Goal: Task Accomplishment & Management: Complete application form

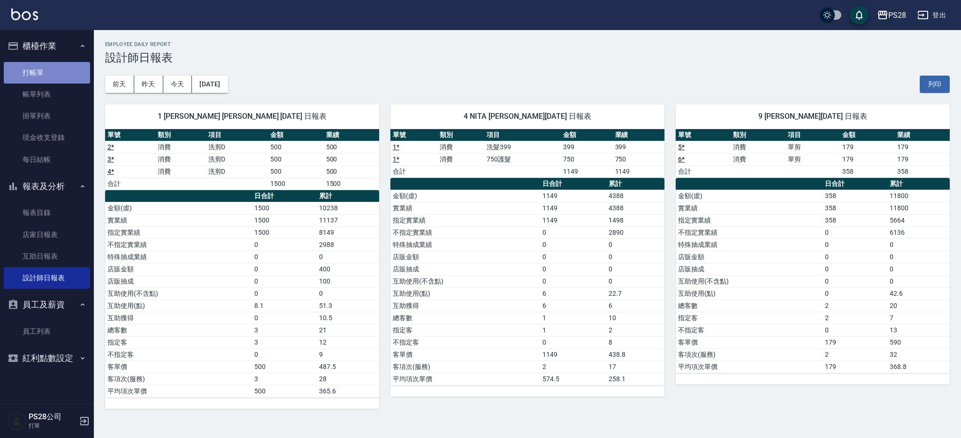
click at [26, 67] on link "打帳單" at bounding box center [47, 73] width 86 height 22
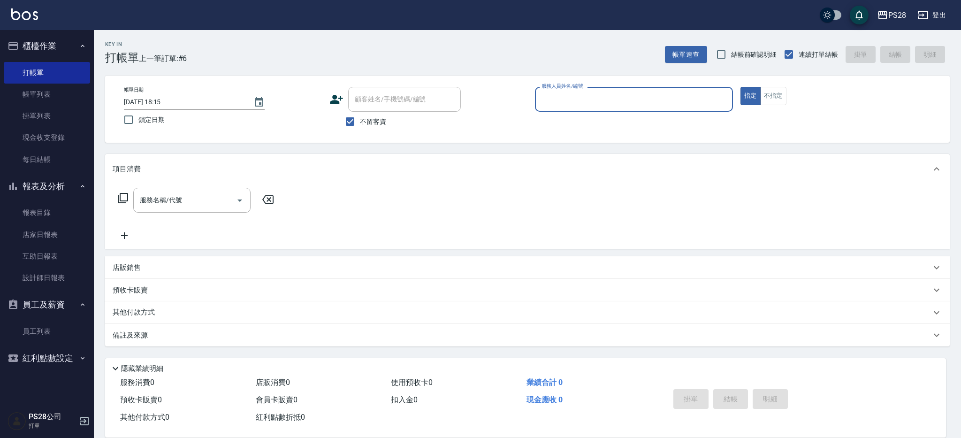
type input "ㄞ"
type input "Sandy-9"
type button "true"
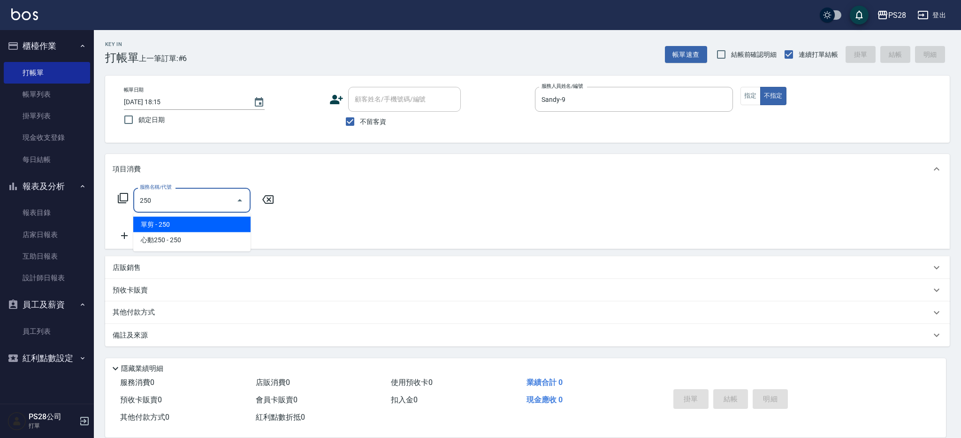
type input "單剪(250)"
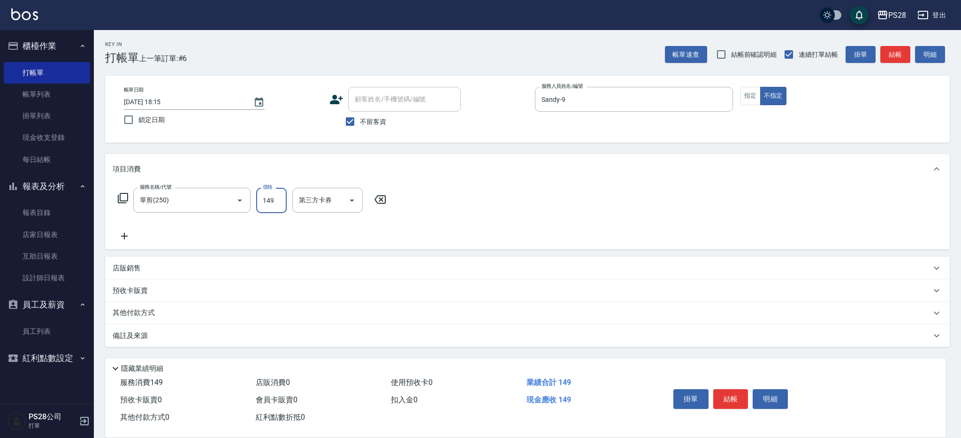
type input "149"
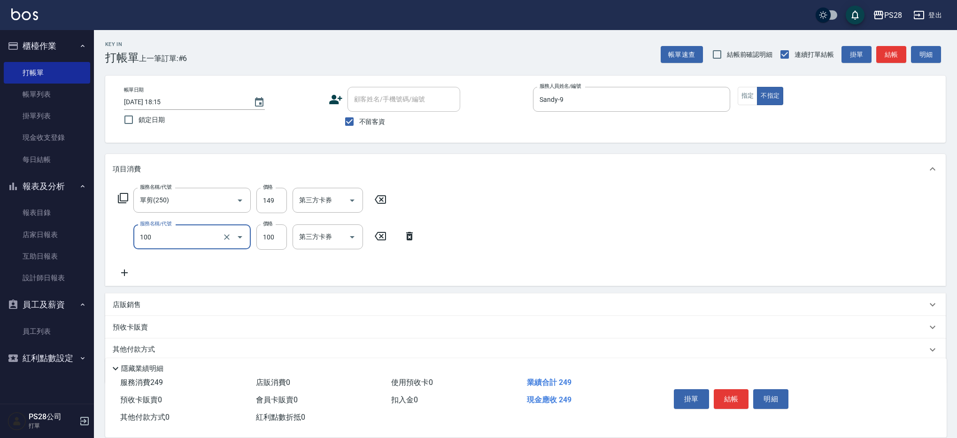
type input "洗髮(100)"
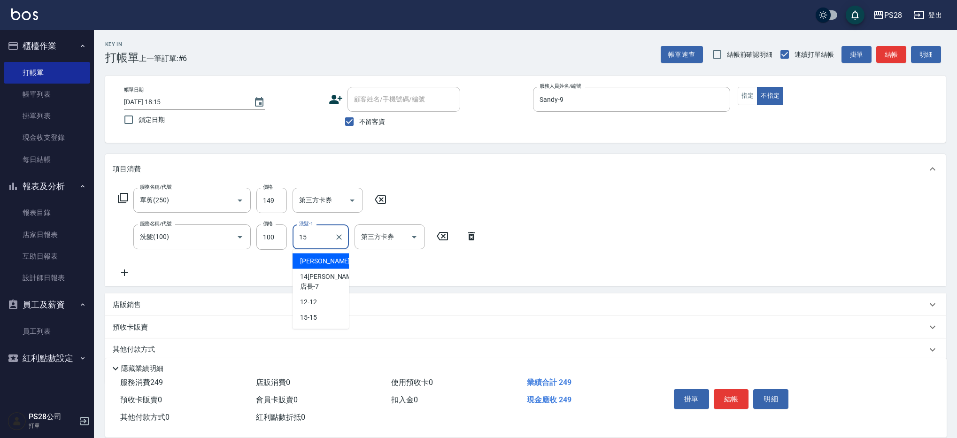
type input "15-15"
click at [726, 398] on button "結帳" at bounding box center [730, 399] width 35 height 20
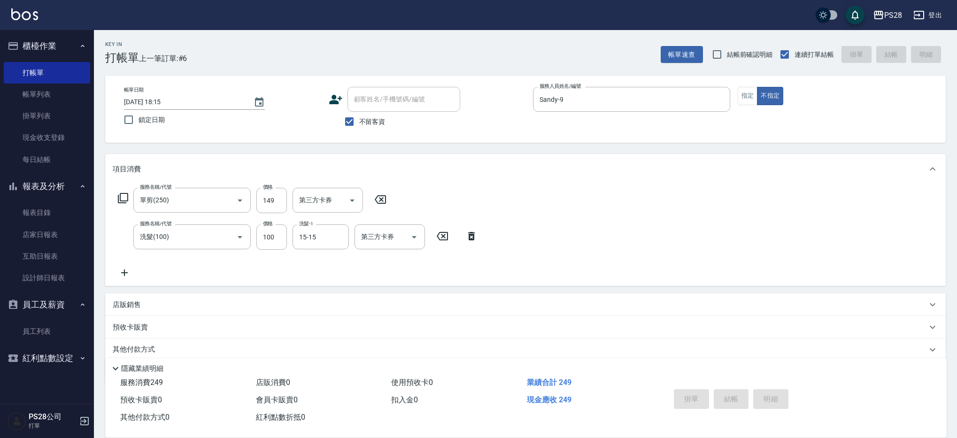
type input "[DATE] 18:16"
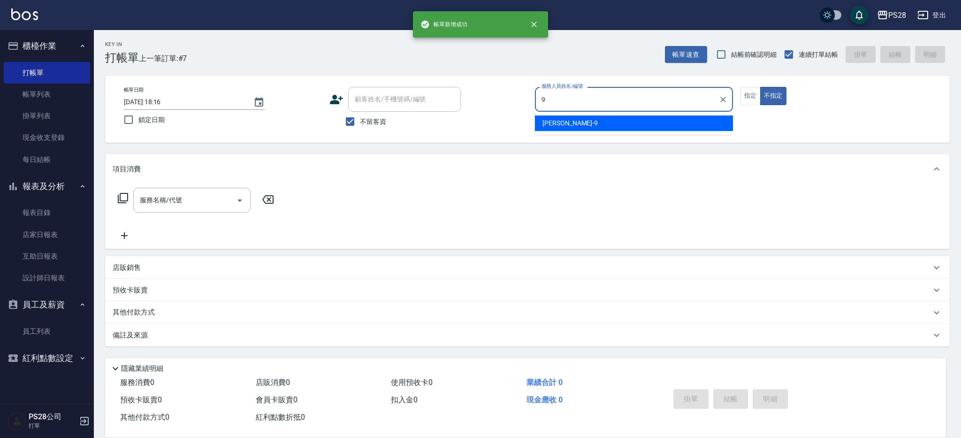
type input "Sandy-9"
type button "false"
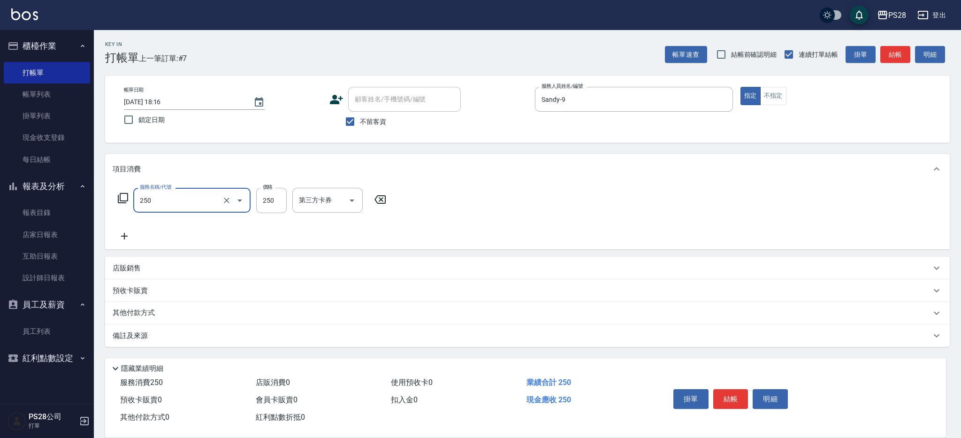
type input "單剪(250)"
type input "199"
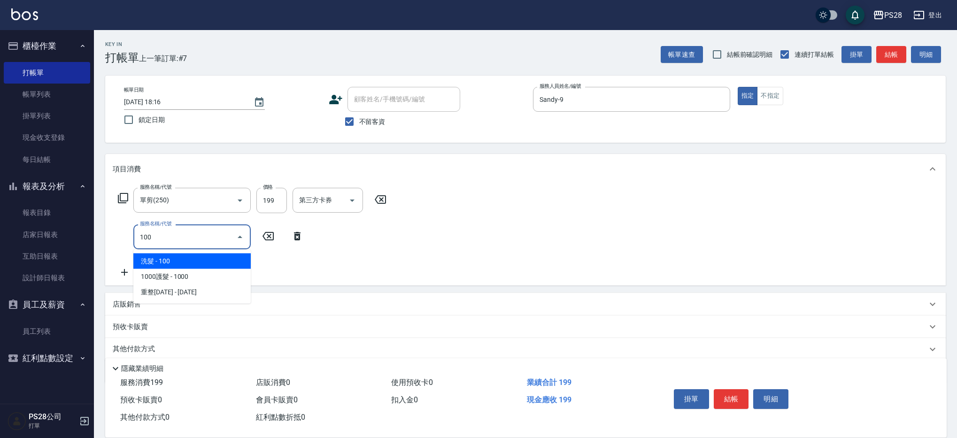
type input "洗髮(100)"
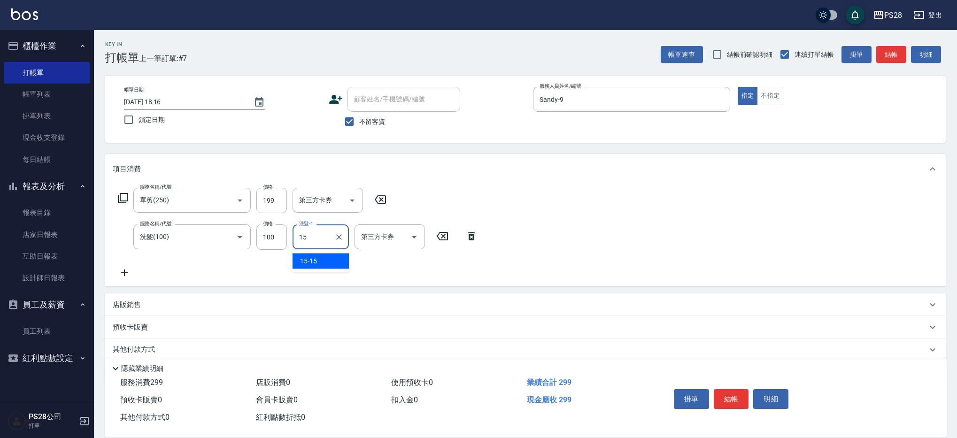
type input "15-15"
click at [736, 396] on button "結帳" at bounding box center [730, 399] width 35 height 20
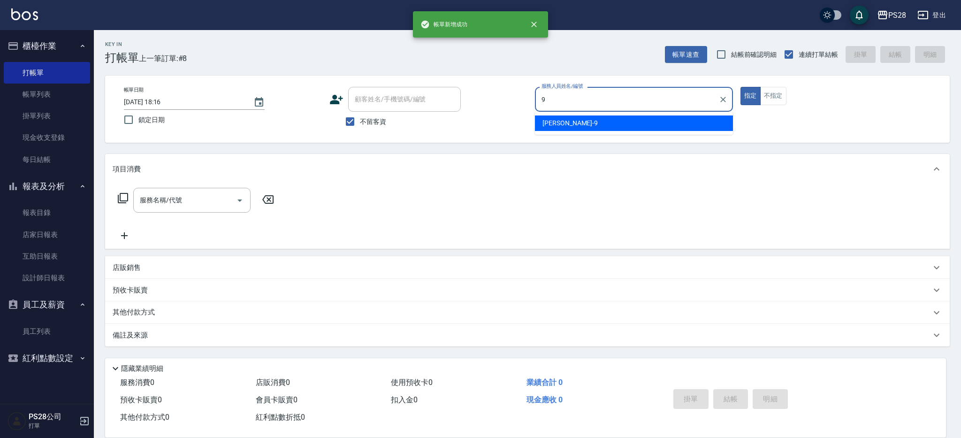
type input "Sandy-9"
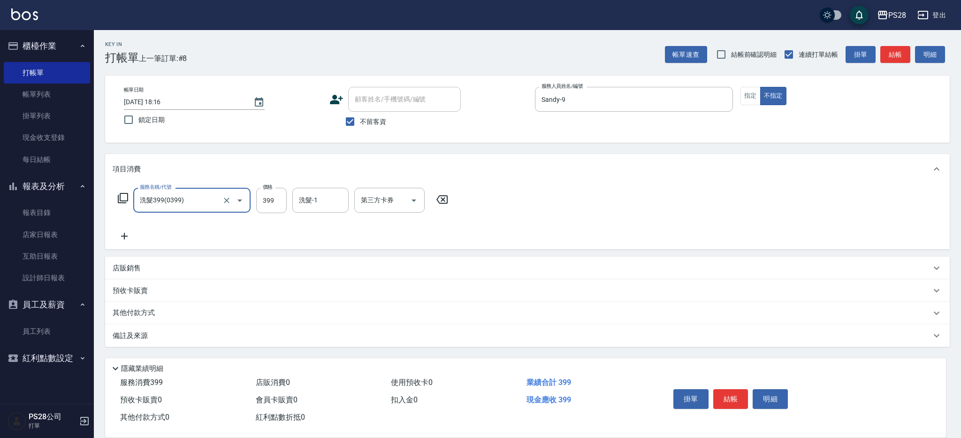
type input "洗髮399(0399)"
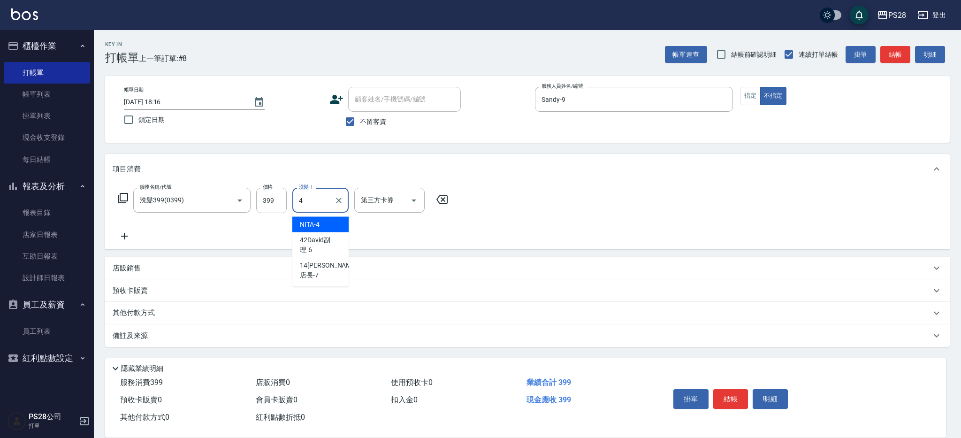
type input "NITA-4"
click at [592, 99] on input "Sandy-9" at bounding box center [627, 99] width 176 height 16
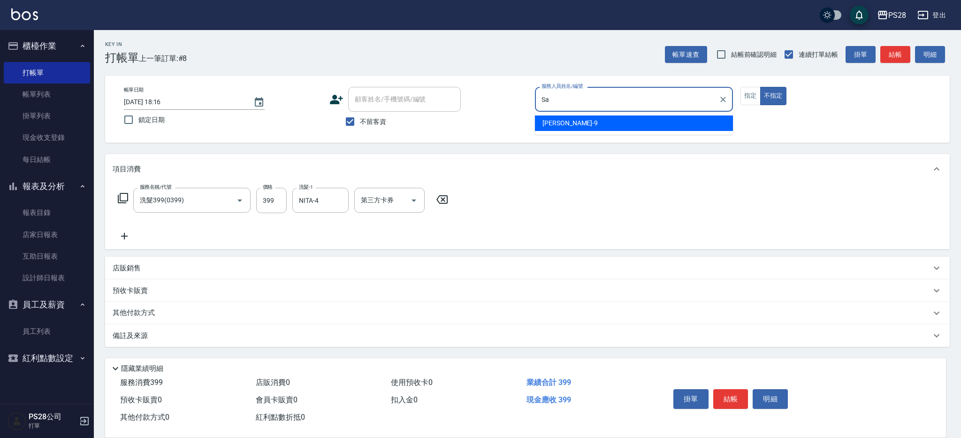
type input "S"
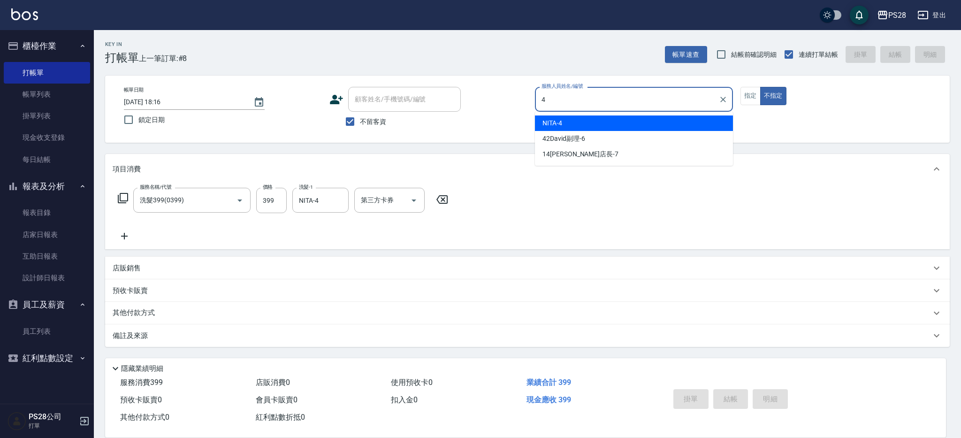
type input "NITA-4"
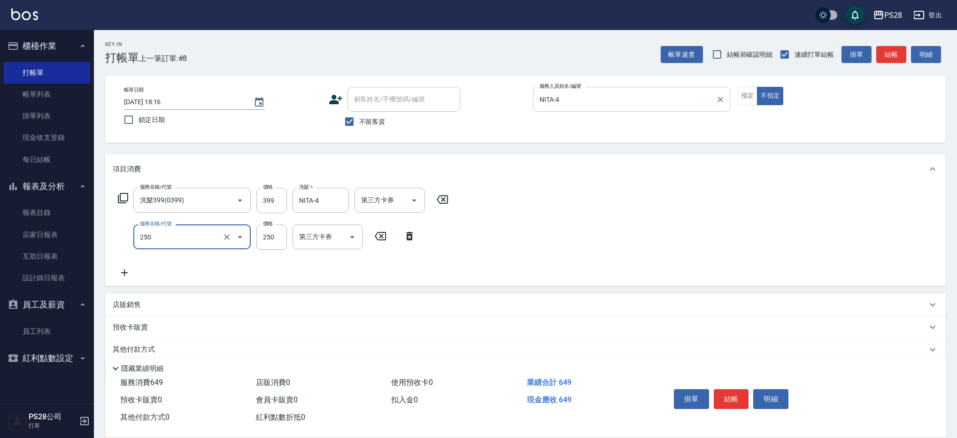
type input "單剪(250)"
type input "149"
click at [740, 403] on button "結帳" at bounding box center [730, 399] width 35 height 20
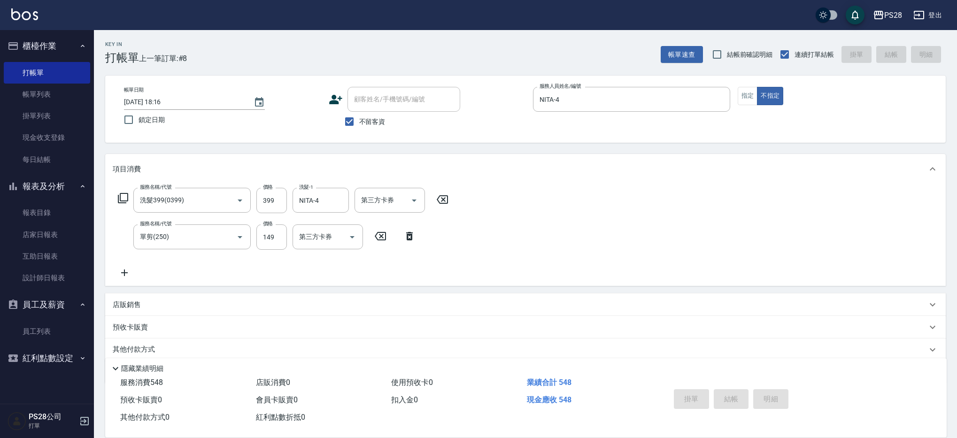
type input "[DATE] 18:17"
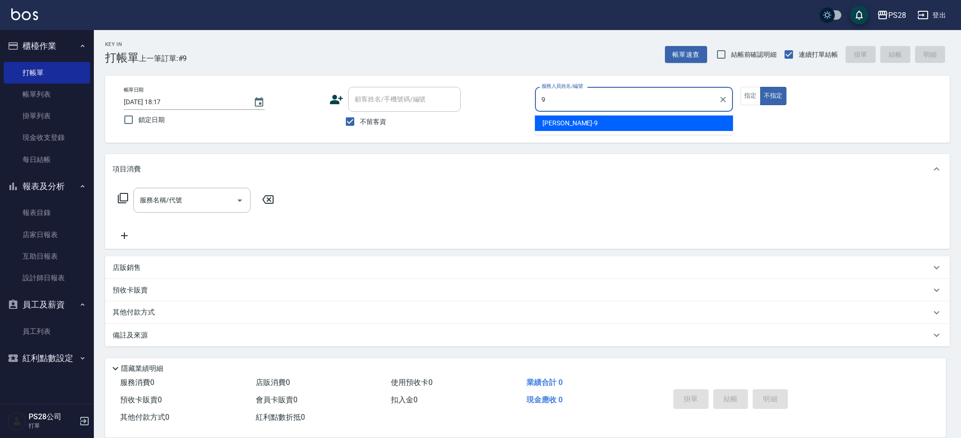
type input "Sandy-9"
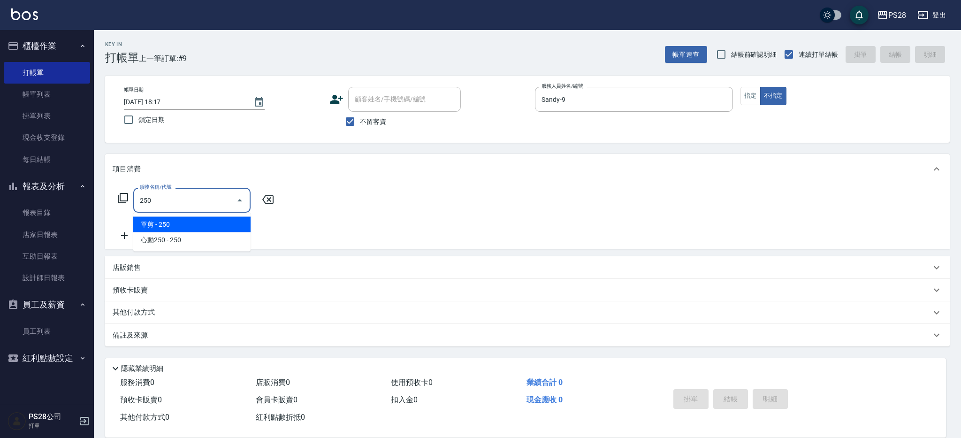
type input "單剪(250)"
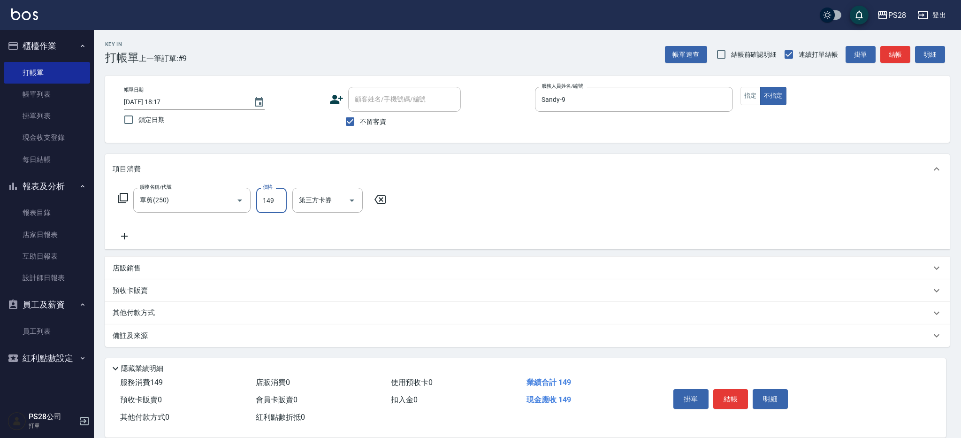
type input "149"
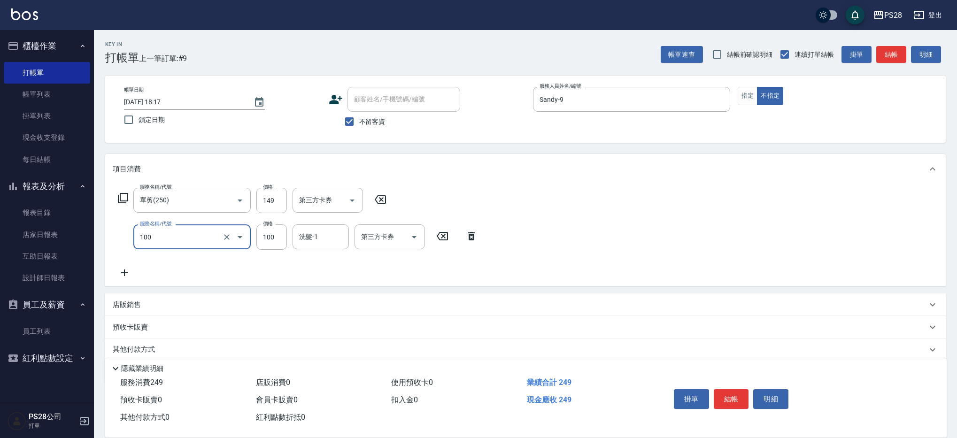
type input "洗髮(100)"
type input "15-15"
click at [736, 399] on button "結帳" at bounding box center [730, 399] width 35 height 20
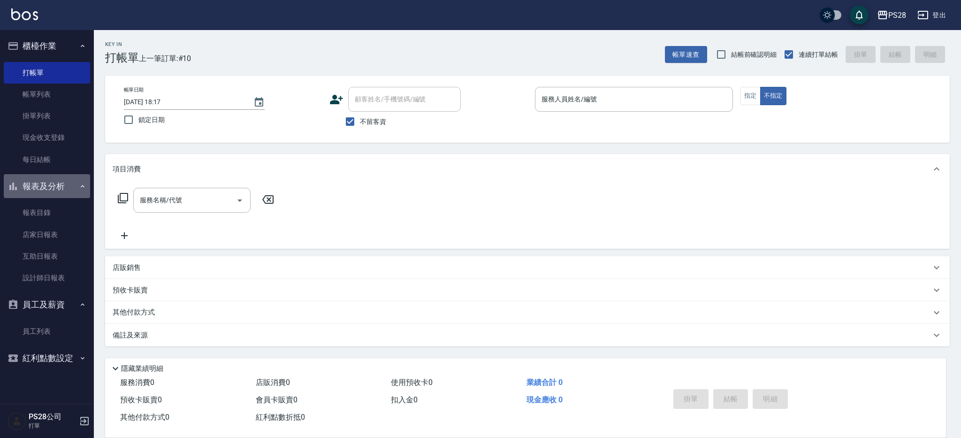
click at [85, 186] on icon "button" at bounding box center [83, 187] width 8 height 8
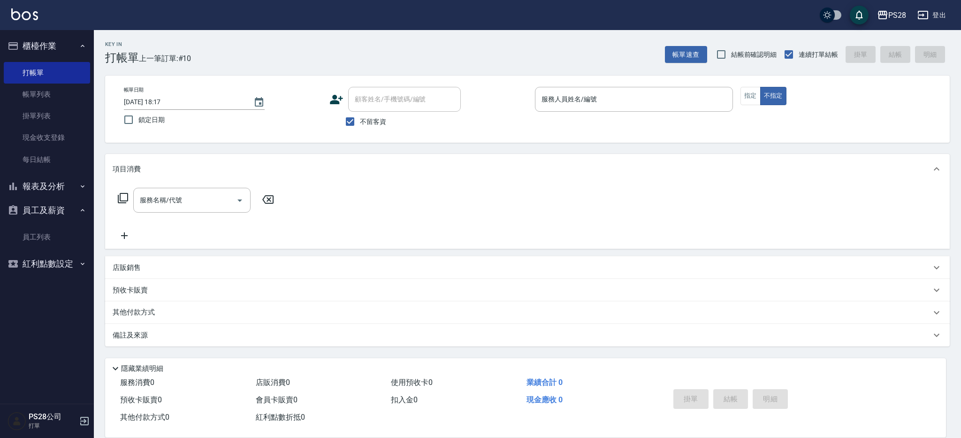
click at [85, 186] on icon "button" at bounding box center [83, 187] width 8 height 8
click at [84, 304] on icon "button" at bounding box center [83, 305] width 8 height 8
click at [83, 304] on icon "button" at bounding box center [83, 305] width 8 height 8
click at [83, 358] on icon "button" at bounding box center [83, 358] width 4 height 2
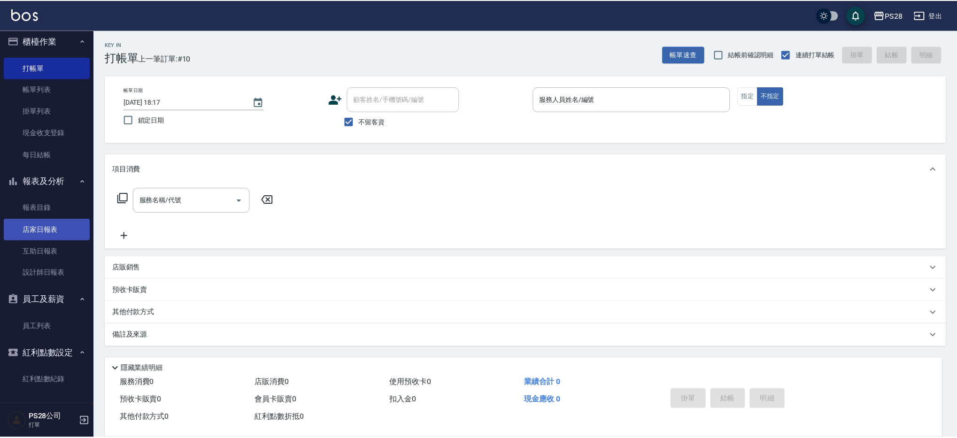
scroll to position [7, 0]
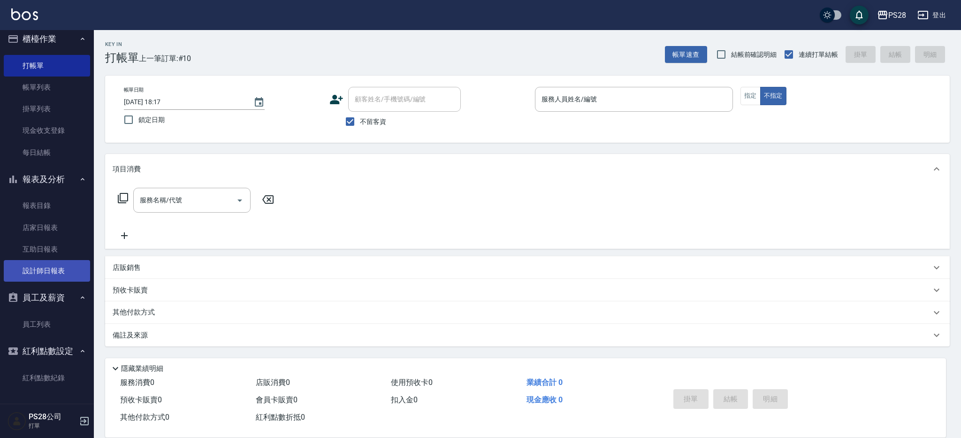
click at [43, 266] on link "設計師日報表" at bounding box center [47, 271] width 86 height 22
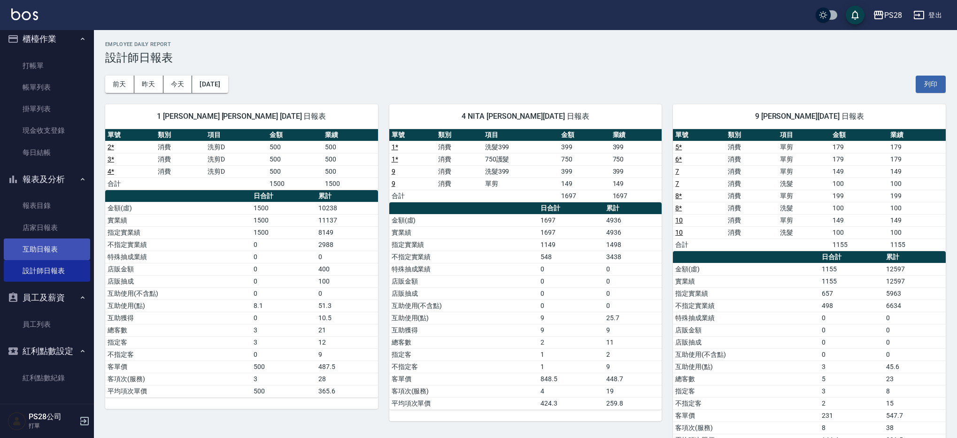
click at [49, 241] on link "互助日報表" at bounding box center [47, 249] width 86 height 22
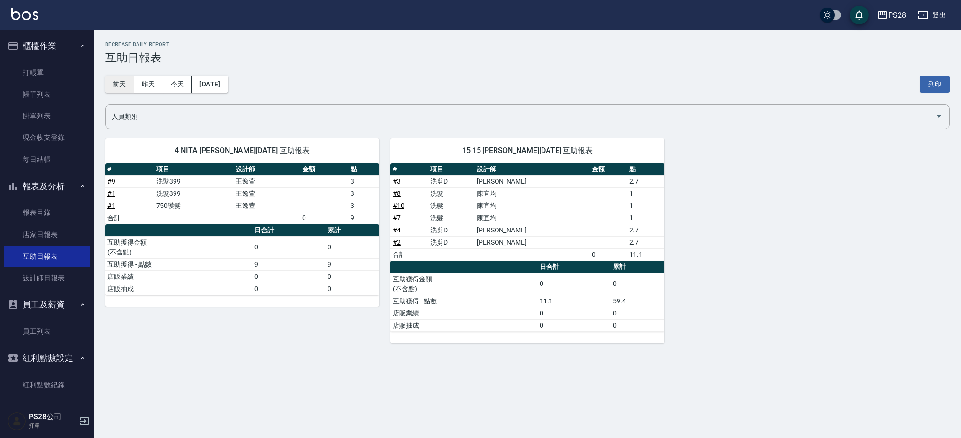
click at [113, 79] on button "前天" at bounding box center [119, 84] width 29 height 17
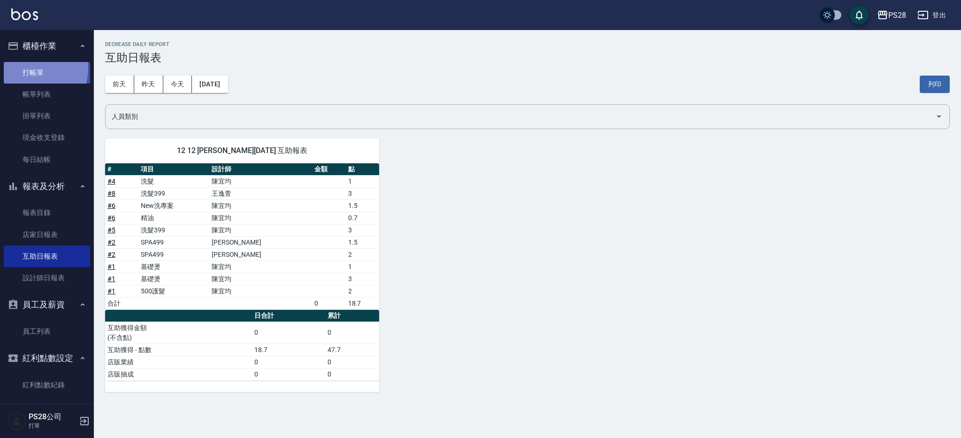
click at [30, 68] on link "打帳單" at bounding box center [47, 73] width 86 height 22
